Goal: Task Accomplishment & Management: Use online tool/utility

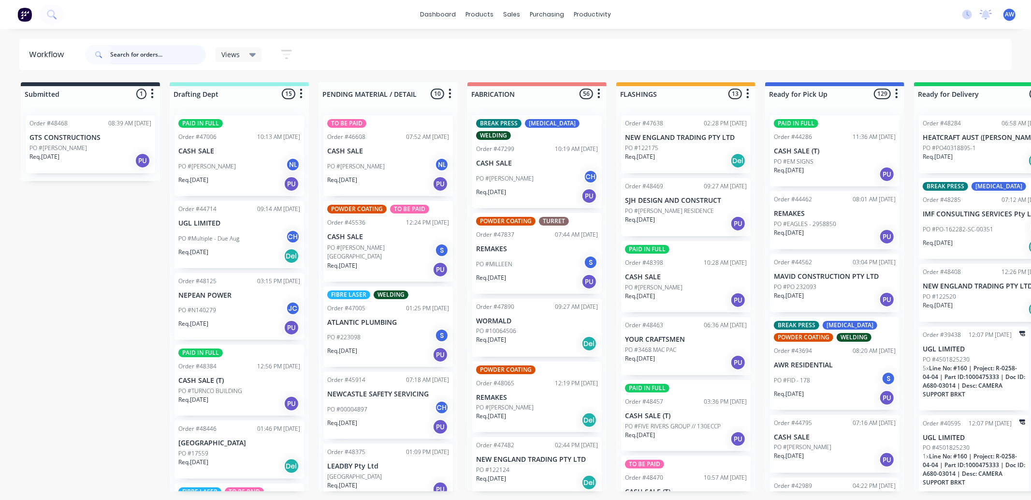
click at [144, 51] on input "text" at bounding box center [158, 54] width 96 height 19
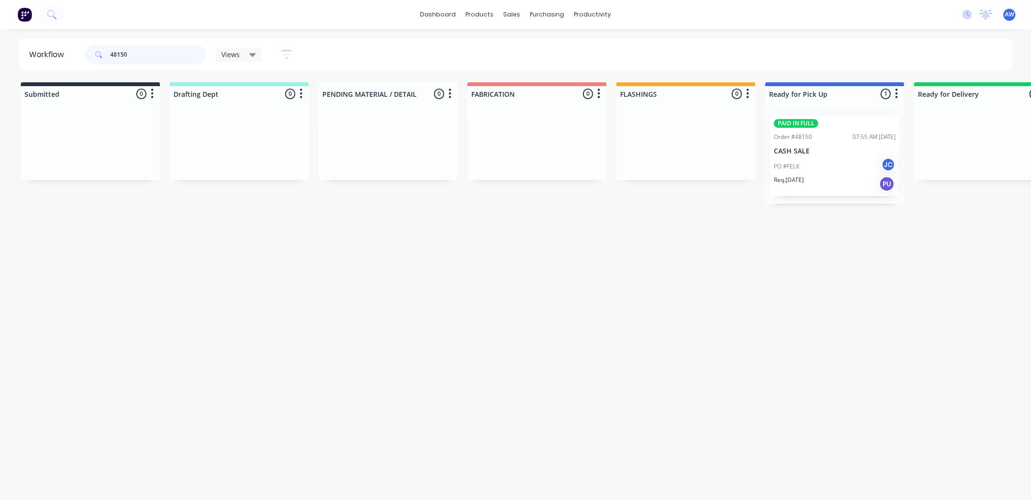
type input "48150"
click at [832, 177] on div "Req. [DATE] PU" at bounding box center [835, 184] width 122 height 16
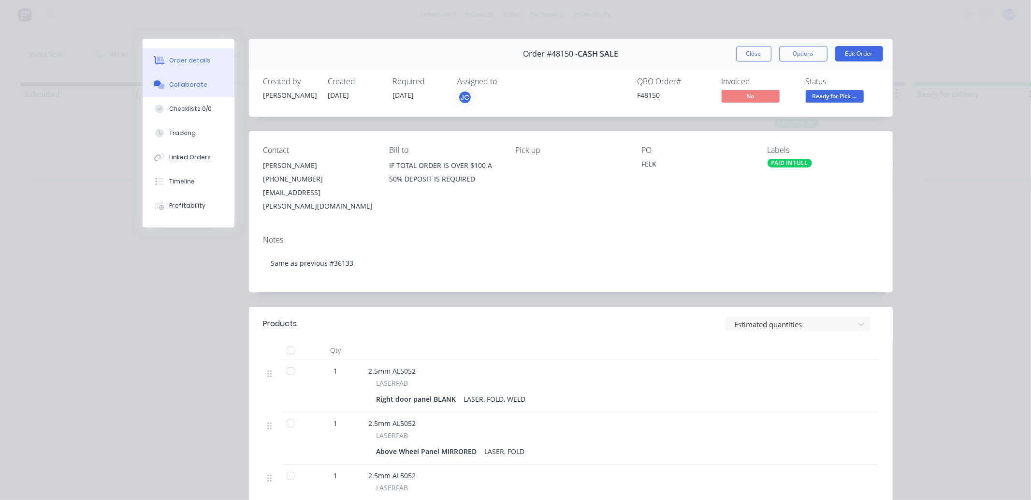
click at [182, 86] on div "Collaborate" at bounding box center [188, 84] width 38 height 9
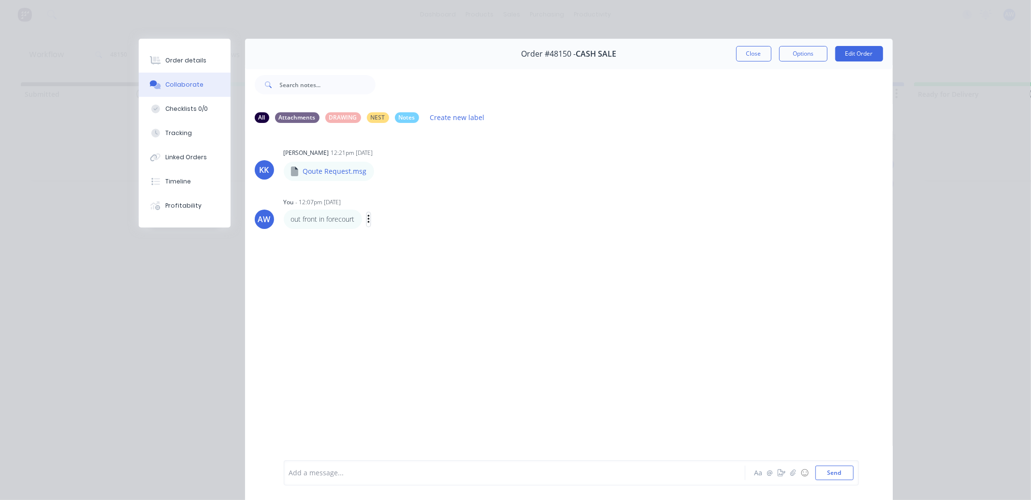
click at [368, 221] on icon "button" at bounding box center [369, 219] width 3 height 11
click at [376, 236] on button "Edit" at bounding box center [403, 237] width 61 height 16
click at [739, 56] on button "Close" at bounding box center [753, 53] width 35 height 15
